Goal: Navigation & Orientation: Find specific page/section

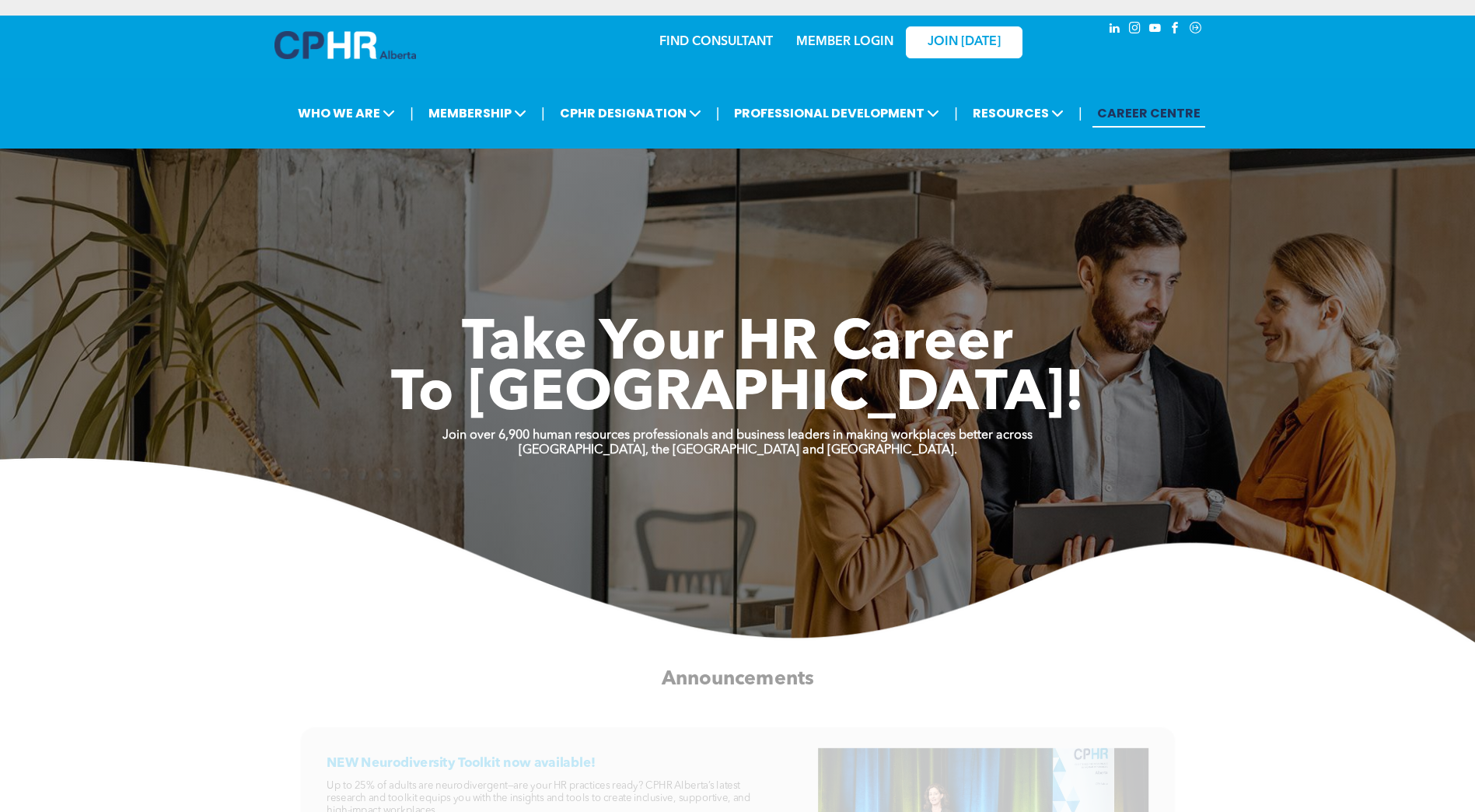
click at [827, 34] on div "MEMBER LOGIN" at bounding box center [844, 36] width 101 height 28
click at [848, 43] on link "MEMBER LOGIN" at bounding box center [844, 42] width 97 height 12
click at [860, 40] on link "MEMBER LOGIN" at bounding box center [844, 42] width 97 height 12
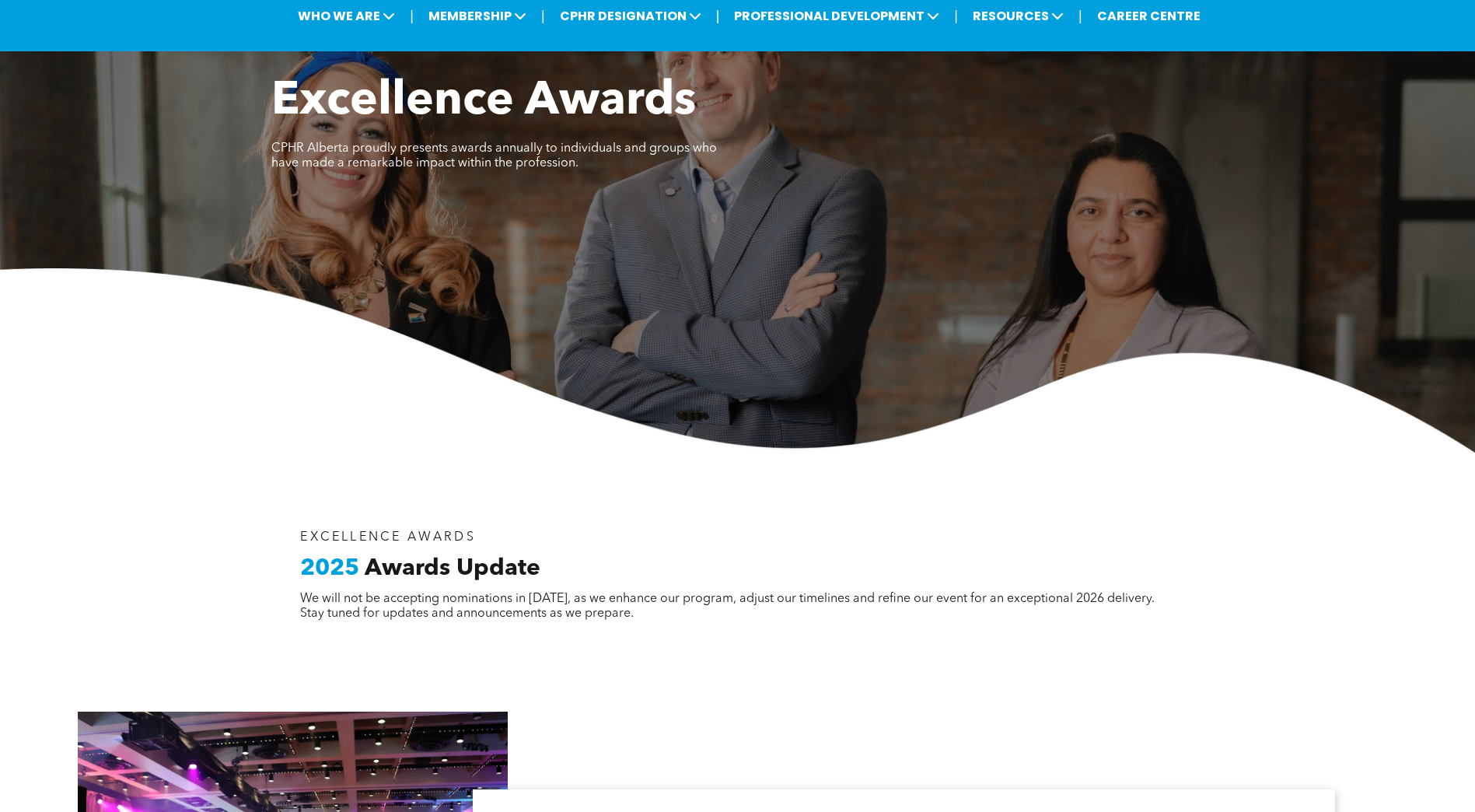
scroll to position [92, 0]
